Goal: Task Accomplishment & Management: Use online tool/utility

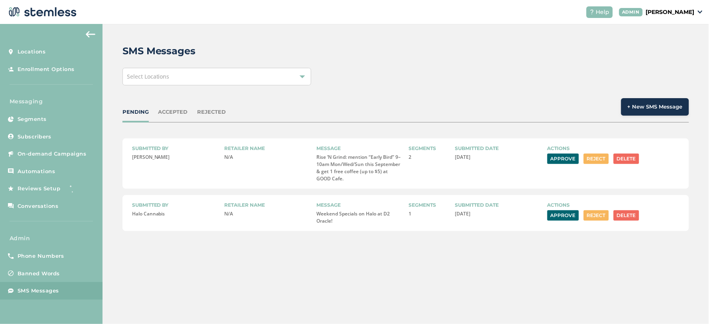
click at [567, 159] on button "Approve" at bounding box center [563, 159] width 32 height 10
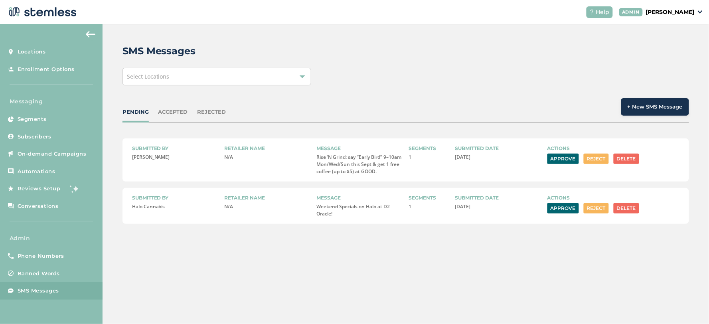
click at [563, 162] on button "Approve" at bounding box center [563, 159] width 32 height 10
